Goal: Find contact information: Find contact information

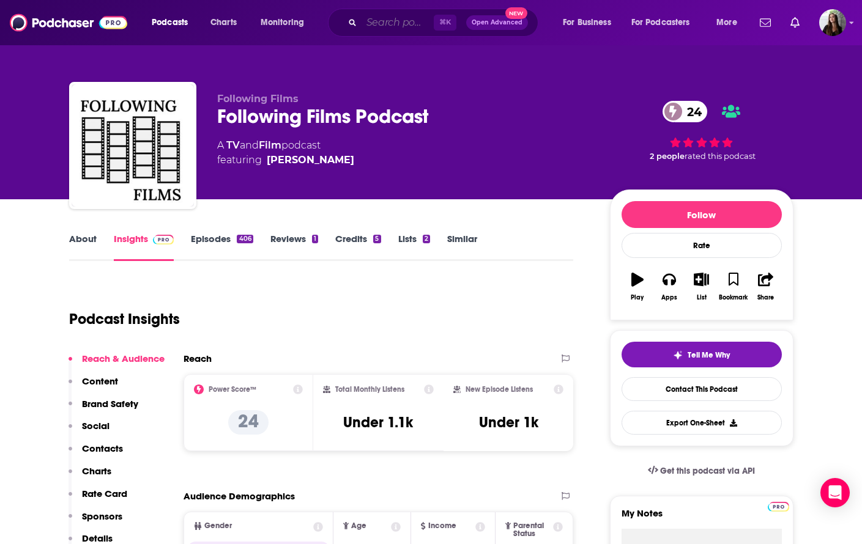
click at [384, 29] on input "Search podcasts, credits, & more..." at bounding box center [398, 23] width 72 height 20
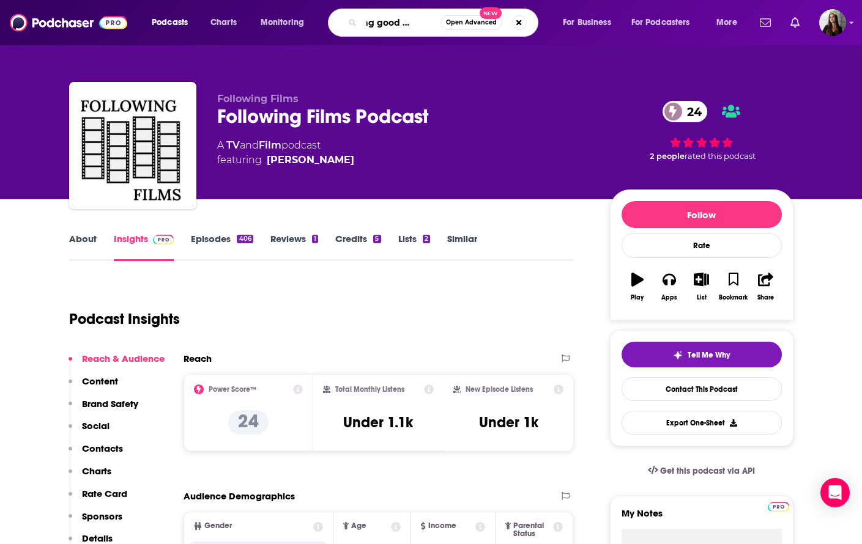
type input "rasing good humans"
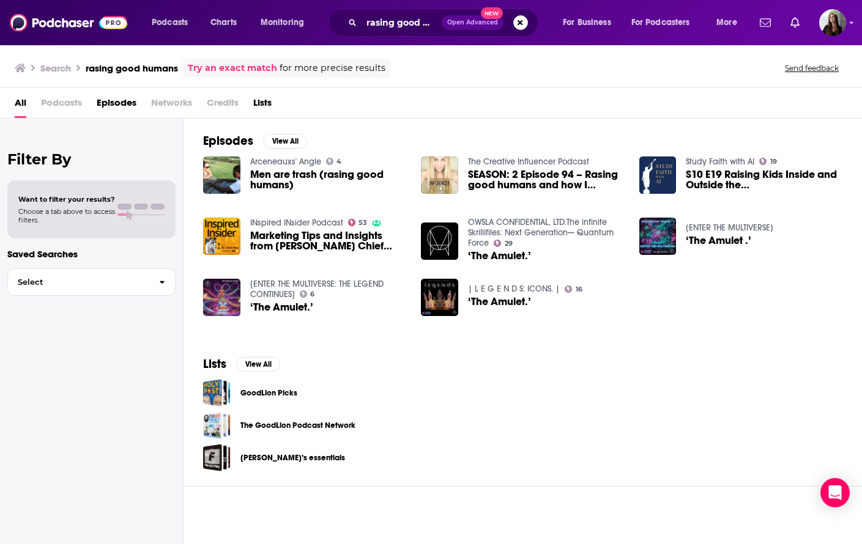
click at [67, 102] on span "Podcasts" at bounding box center [61, 105] width 41 height 25
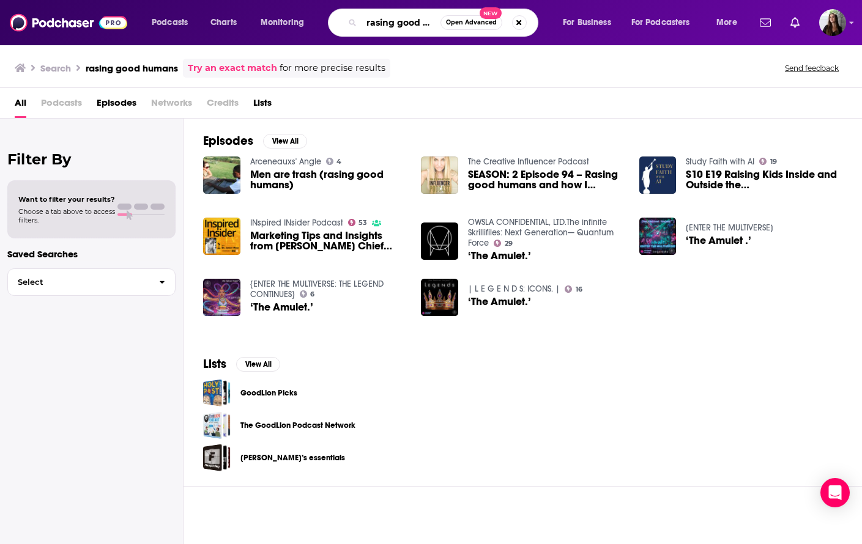
click at [425, 19] on input "rasing good humans" at bounding box center [401, 23] width 79 height 20
type input "raising good humans"
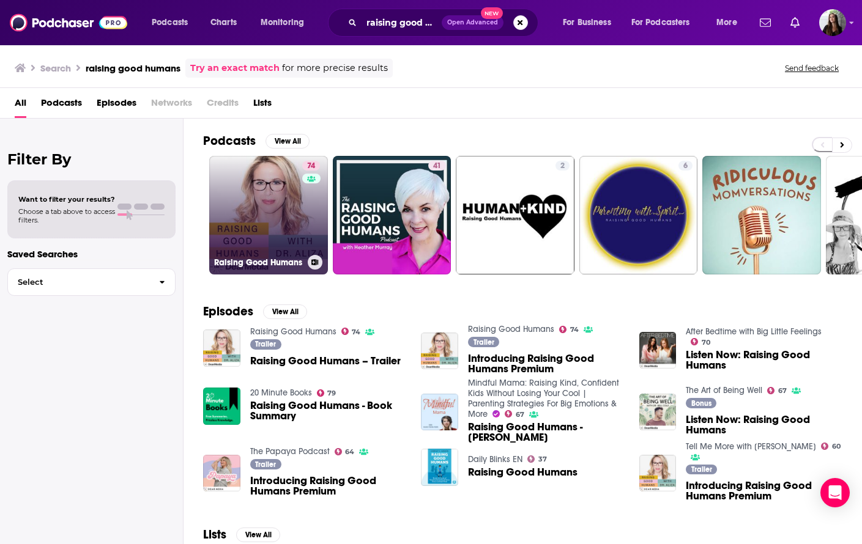
click at [291, 196] on link "74 Raising Good Humans" at bounding box center [268, 215] width 119 height 119
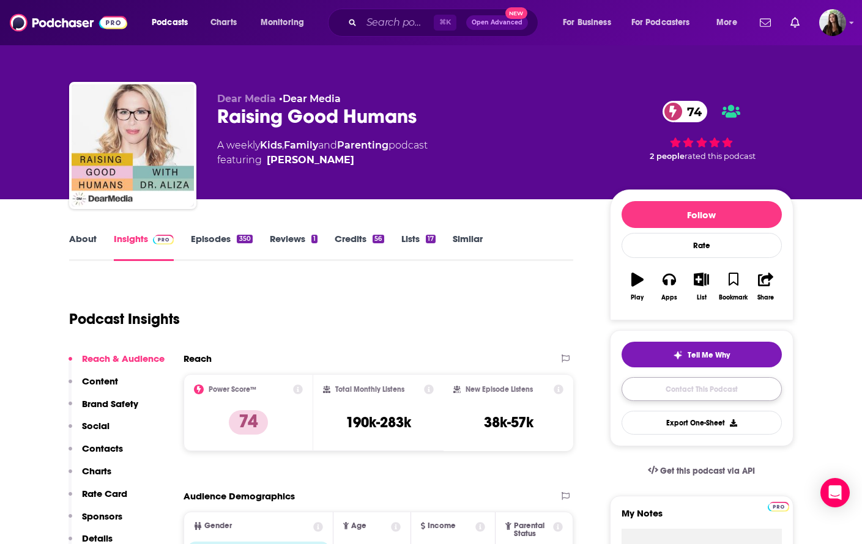
click at [661, 389] on link "Contact This Podcast" at bounding box center [701, 389] width 160 height 24
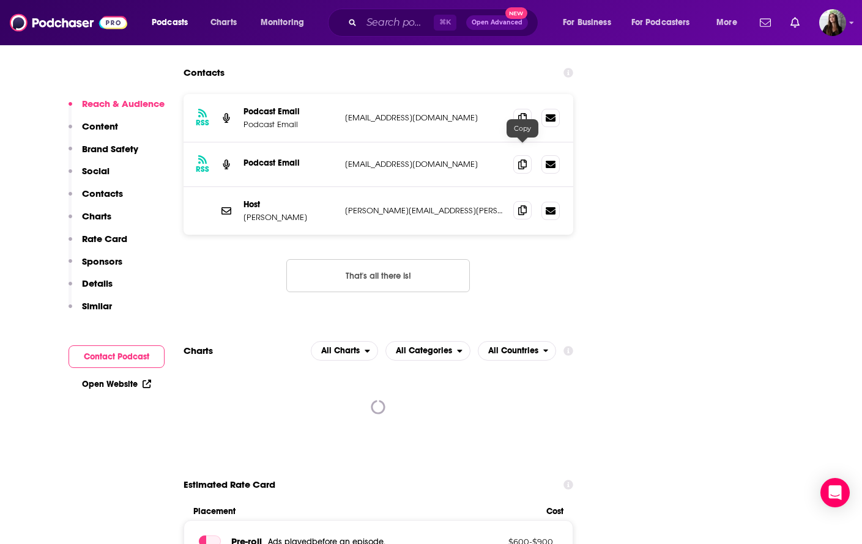
click at [519, 201] on span at bounding box center [522, 210] width 18 height 18
